Goal: Check status: Check status

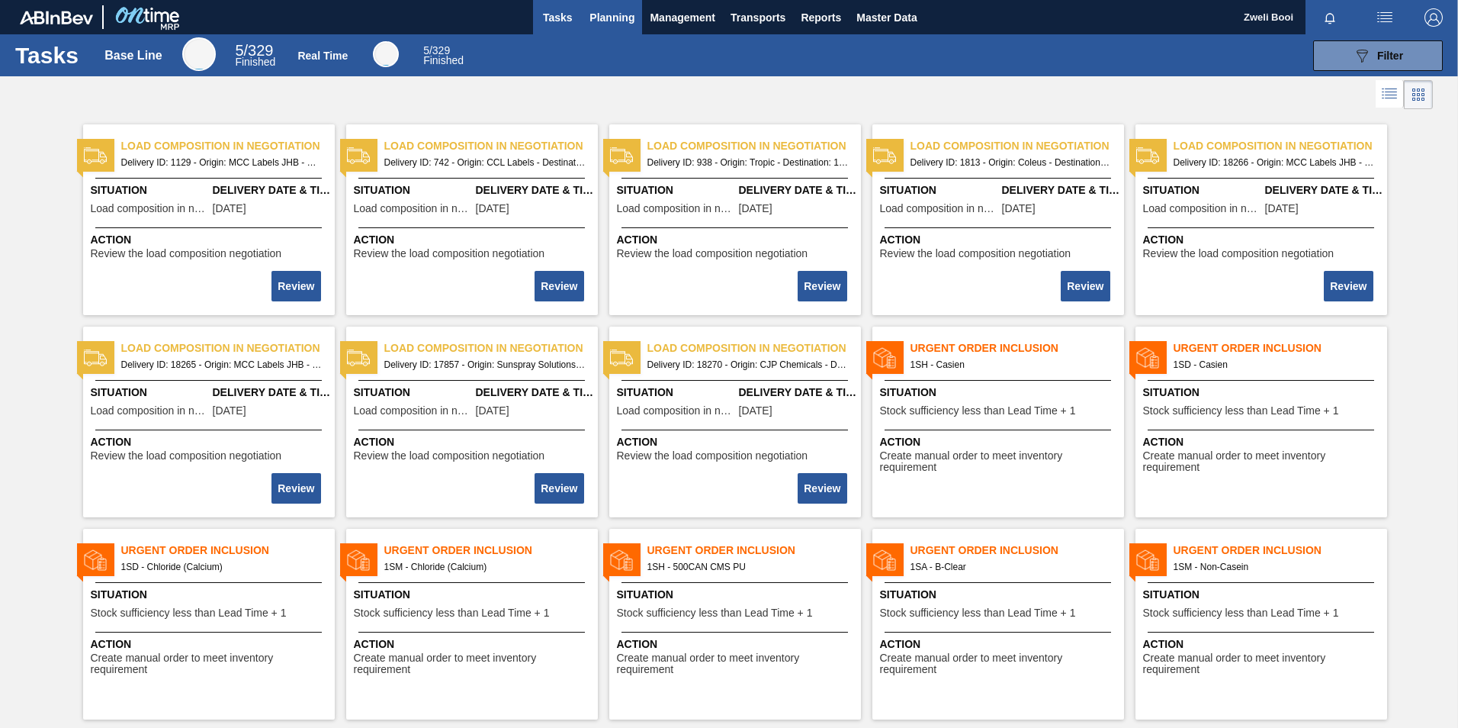
click at [606, 14] on span "Planning" at bounding box center [612, 17] width 45 height 18
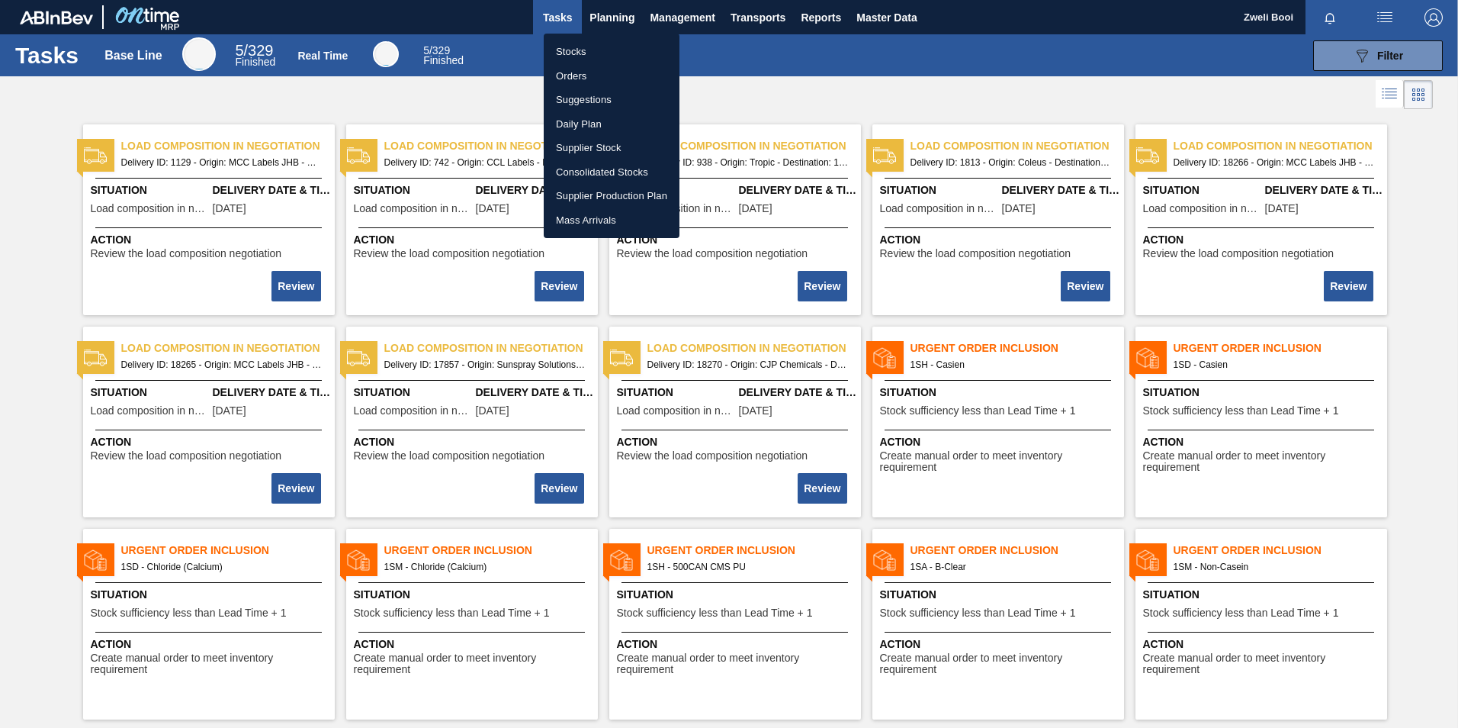
click at [564, 53] on li "Stocks" at bounding box center [612, 52] width 136 height 24
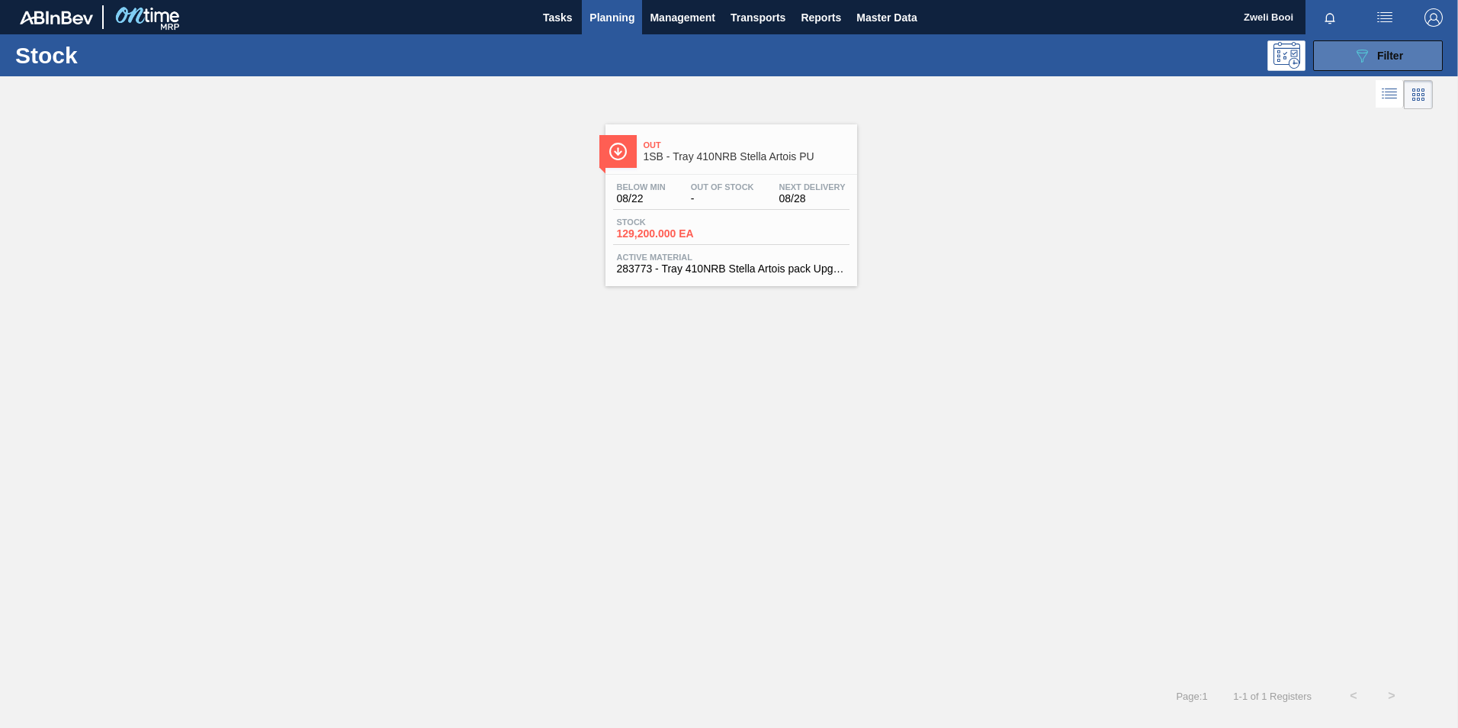
click at [1377, 55] on span "Filter" at bounding box center [1390, 56] width 26 height 12
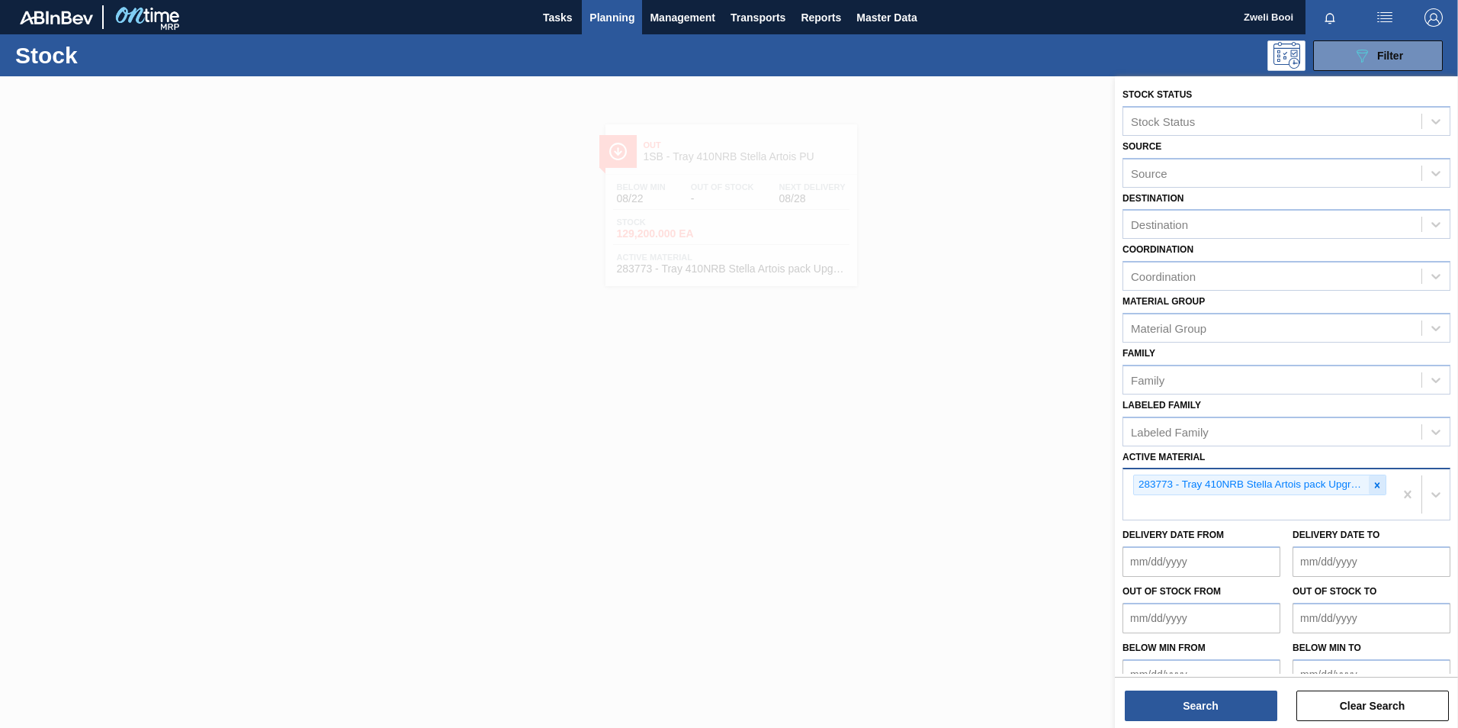
click at [1372, 488] on icon at bounding box center [1377, 485] width 11 height 11
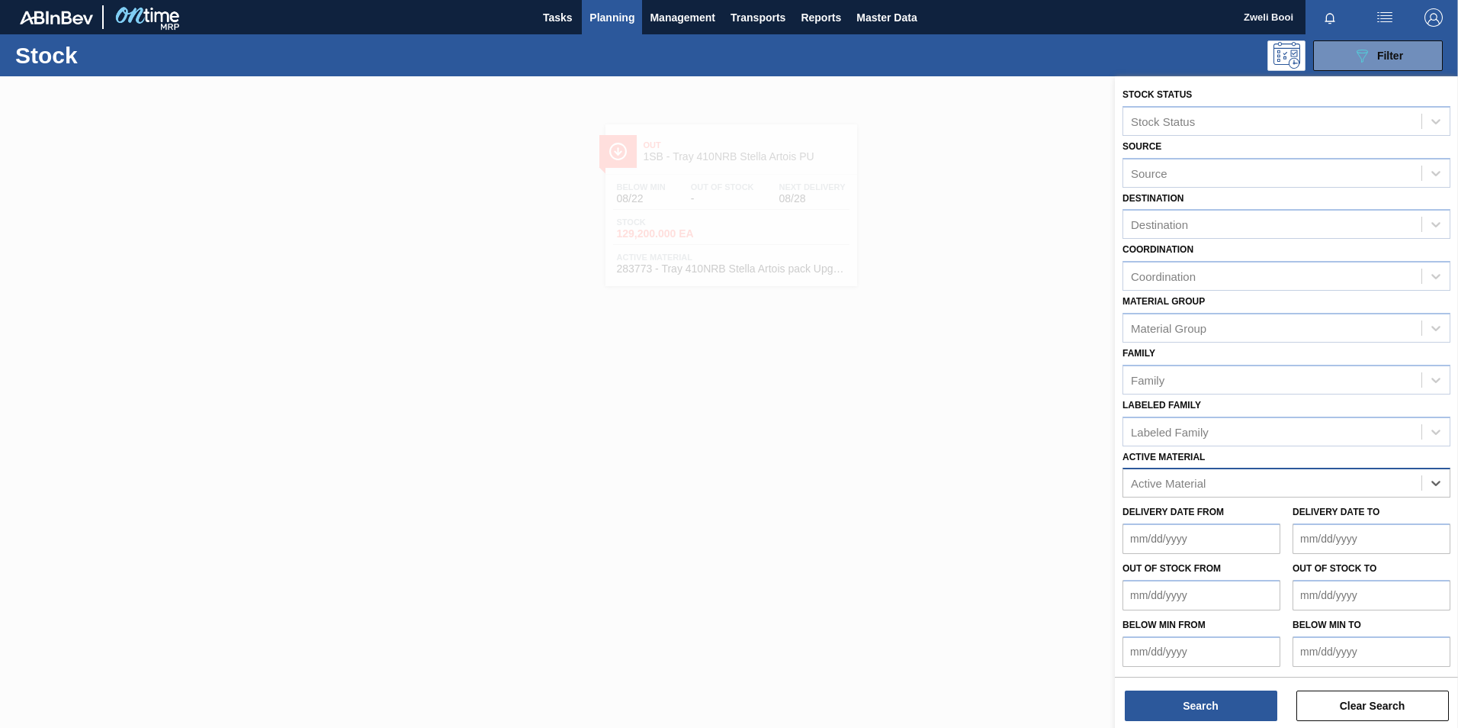
paste Material "280193"
type Material "280193"
click at [1282, 520] on div "280193 - Tray 275NRB BF 20" at bounding box center [1287, 520] width 328 height 28
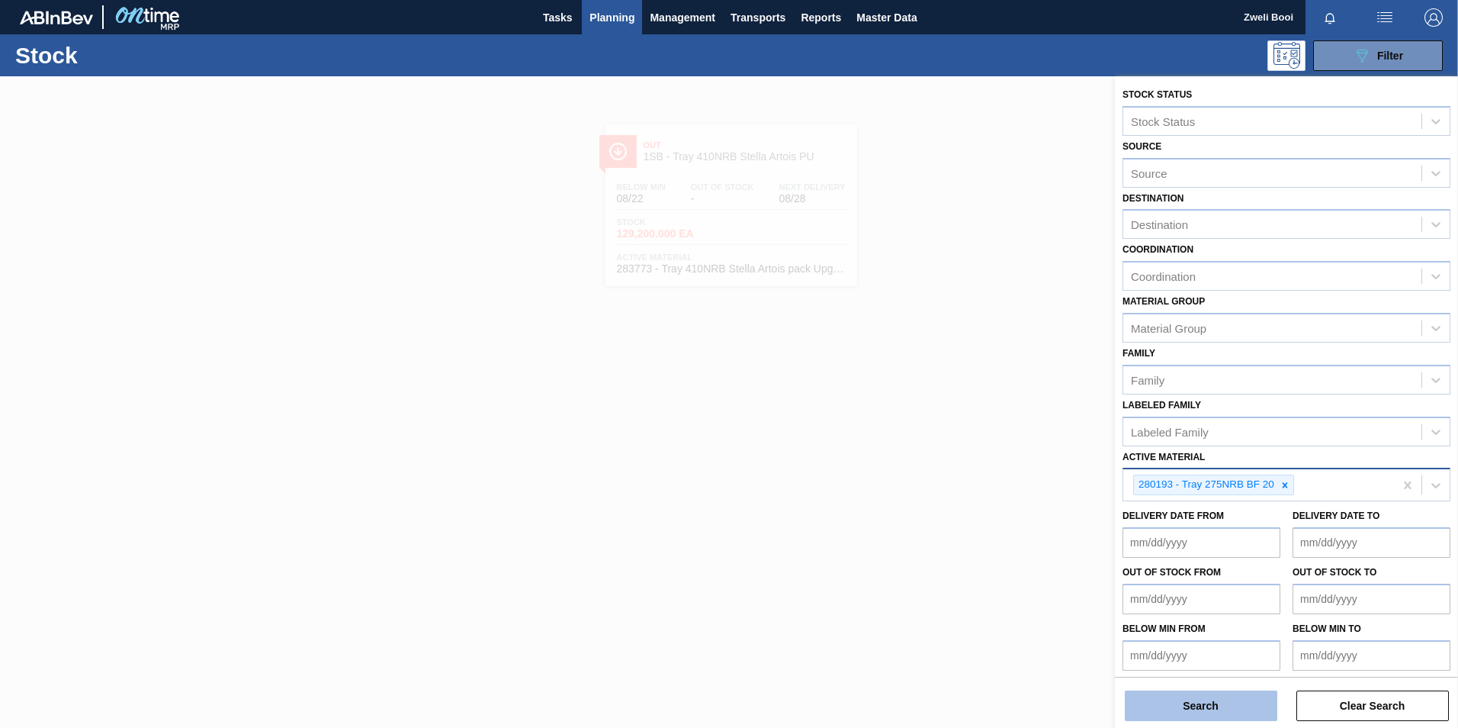
click at [1224, 715] on button "Search" at bounding box center [1201, 705] width 153 height 31
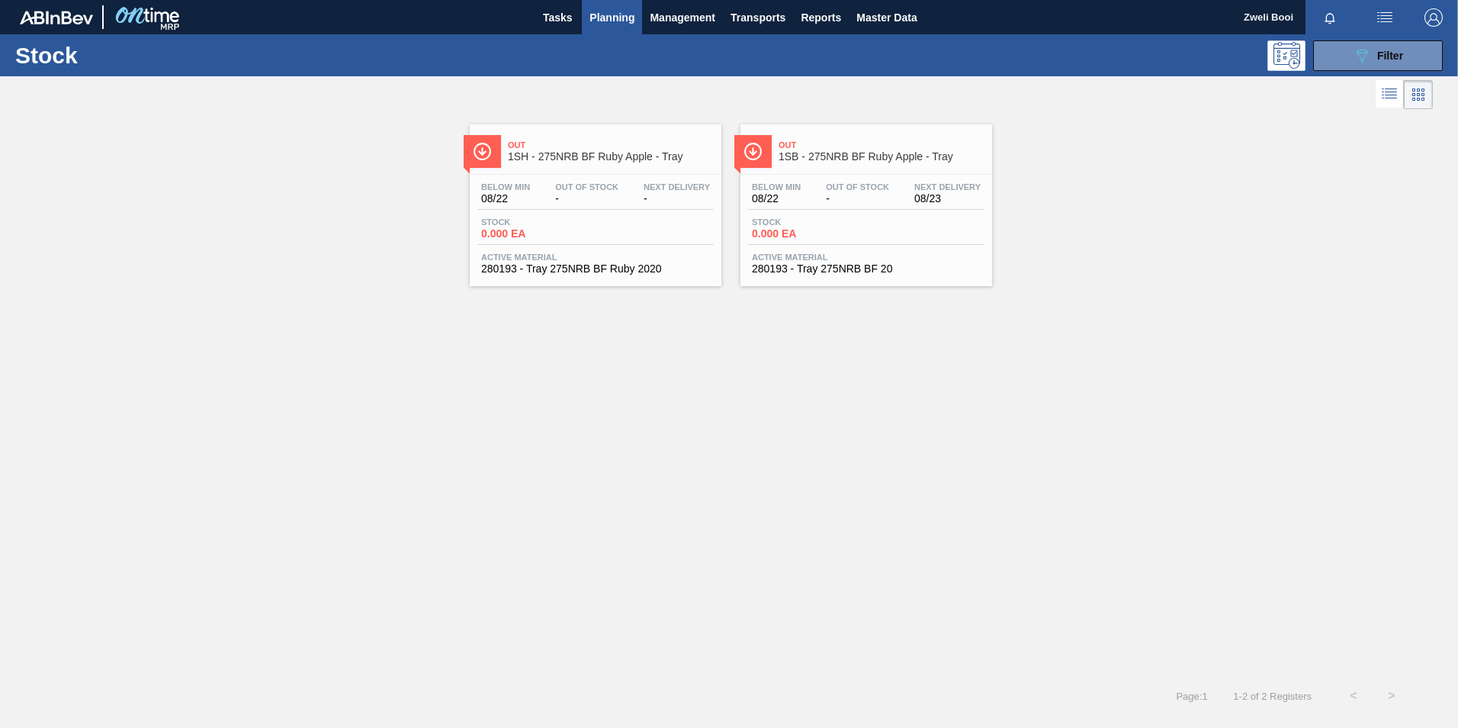
click at [851, 230] on span "0.000 EA" at bounding box center [805, 233] width 107 height 11
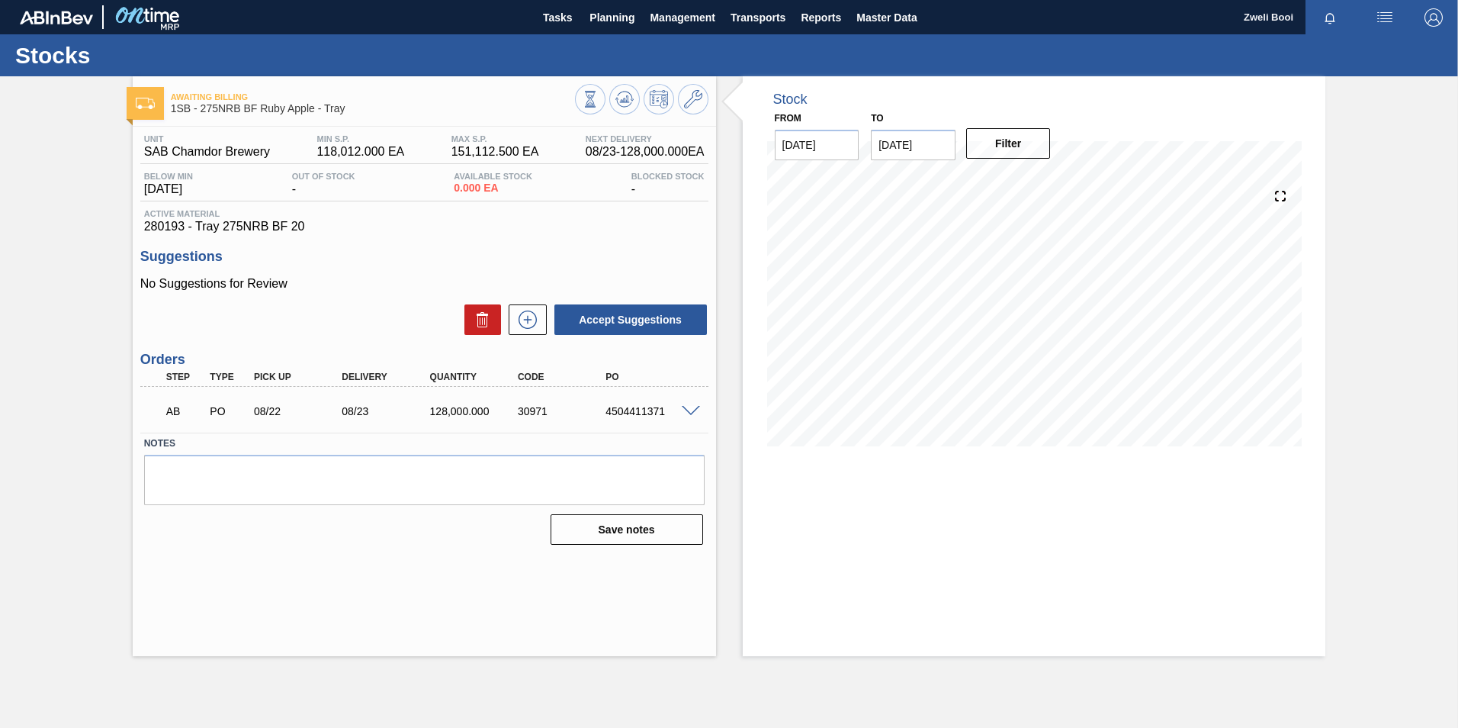
click at [690, 412] on span at bounding box center [691, 411] width 18 height 11
